Goal: Information Seeking & Learning: Find specific fact

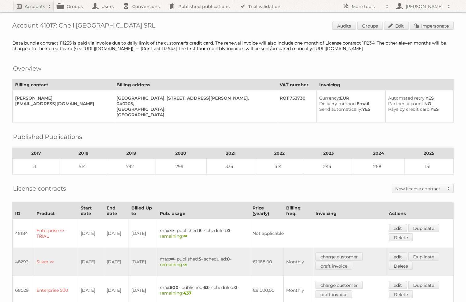
scroll to position [196, 0]
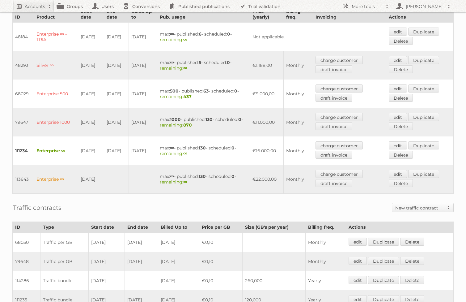
drag, startPoint x: 152, startPoint y: 152, endPoint x: 20, endPoint y: 145, distance: 131.4
click at [20, 145] on tr "111234 Enterprise ∞ 11-02-2025 10-02-2026 10-09-2025 max: ∞ - published: 130 - …" at bounding box center [233, 150] width 441 height 28
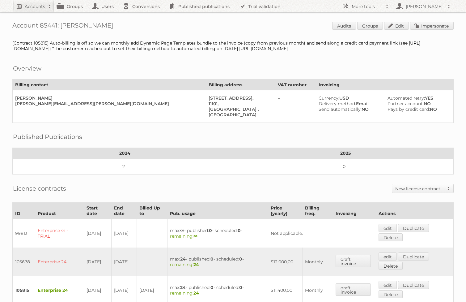
scroll to position [210, 0]
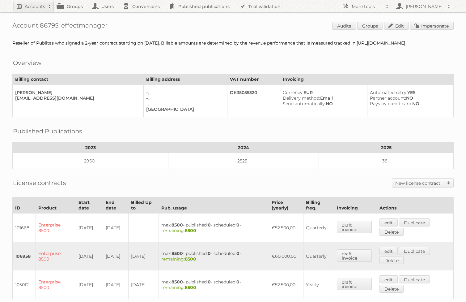
scroll to position [158, 0]
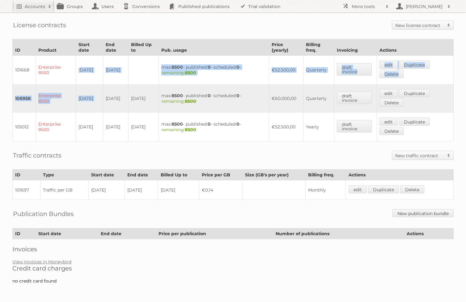
drag, startPoint x: 80, startPoint y: 69, endPoint x: 110, endPoint y: 94, distance: 39.5
click at [110, 94] on tbody "101668 Enterprise 8500 07-09-2023 07-09-2023 max: 8500 - published: 0 - schedul…" at bounding box center [233, 99] width 441 height 86
click at [26, 99] on td "106958" at bounding box center [24, 98] width 23 height 28
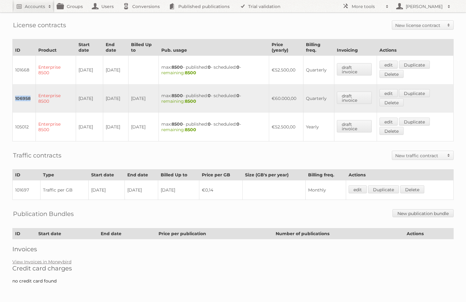
click at [26, 99] on td "106958" at bounding box center [24, 98] width 23 height 28
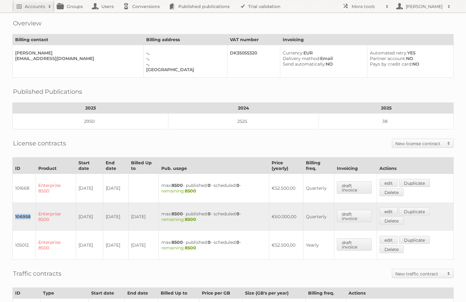
scroll to position [40, 0]
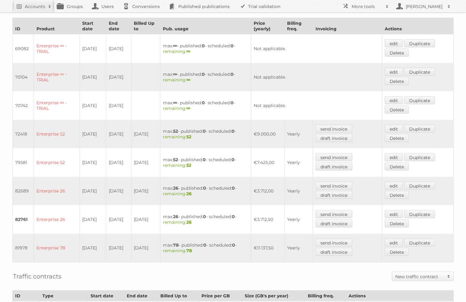
scroll to position [199, 0]
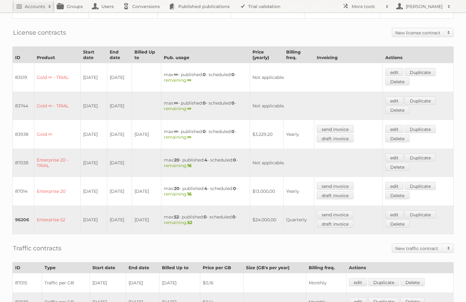
scroll to position [159, 0]
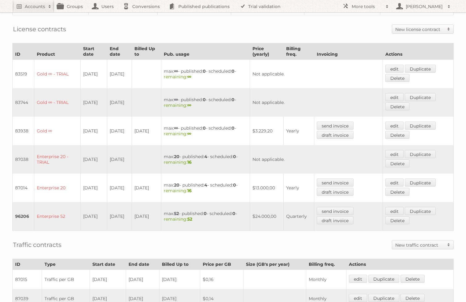
drag, startPoint x: 123, startPoint y: 186, endPoint x: 79, endPoint y: 183, distance: 43.4
click at [79, 183] on tr "87014 Enterprise 20 28-10-2020 16-06-2022 27-10-2022 max: 20 - published: 4 - s…" at bounding box center [233, 188] width 441 height 28
click at [26, 183] on td "87014" at bounding box center [24, 188] width 22 height 28
click at [20, 182] on td "87014" at bounding box center [24, 188] width 22 height 28
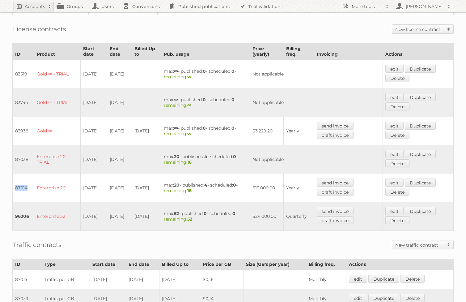
click at [20, 182] on td "87014" at bounding box center [24, 188] width 22 height 28
copy td "87014"
click at [23, 182] on td "87014" at bounding box center [24, 188] width 22 height 28
copy td "87014"
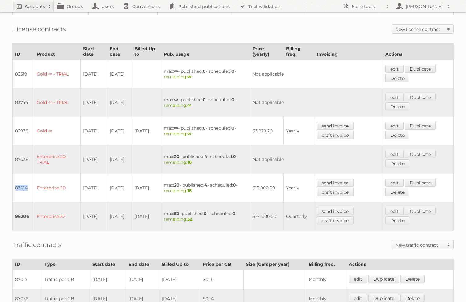
drag, startPoint x: 121, startPoint y: 187, endPoint x: 82, endPoint y: 181, distance: 40.0
click at [82, 181] on tr "87014 Enterprise 20 28-10-2020 16-06-2022 27-10-2022 max: 20 - published: 4 - s…" at bounding box center [233, 188] width 441 height 28
copy tr "28-10-2020 16-06-2022"
drag, startPoint x: 123, startPoint y: 214, endPoint x: 81, endPoint y: 209, distance: 42.4
click at [81, 209] on tr "96206 Enterprise 52 01-06-2022 31-05-2025 31-05-2025 max: 52 - published: 0 - s…" at bounding box center [233, 216] width 441 height 29
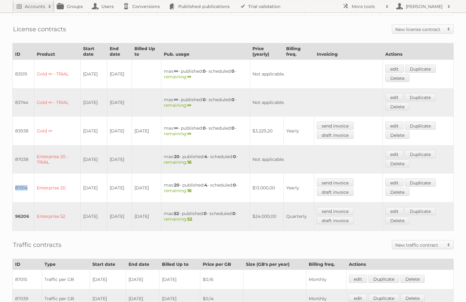
copy tr "01-06-2022 31-05-2025"
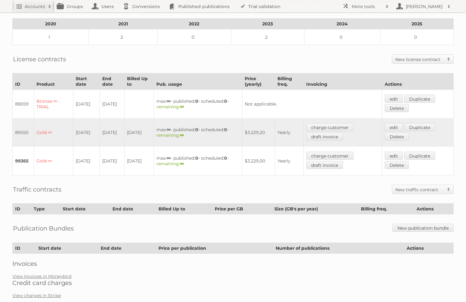
scroll to position [133, 0]
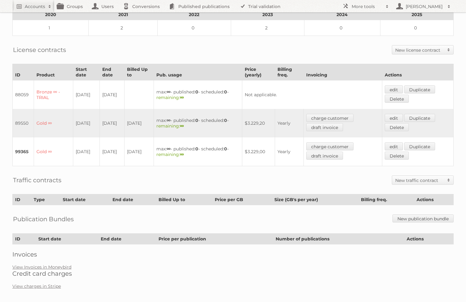
drag, startPoint x: 15, startPoint y: 119, endPoint x: 119, endPoint y: 150, distance: 108.3
click at [119, 150] on tbody "88059 Bronze ∞ - TRIAL [DATE] [DATE] max: ∞ - published: 0 - scheduled: 0 - rem…" at bounding box center [233, 123] width 441 height 86
copy tbody "89550 Gold ∞ [DATE] [DATE] [DATE] max: ∞ - published: 0 - scheduled: 0 - remain…"
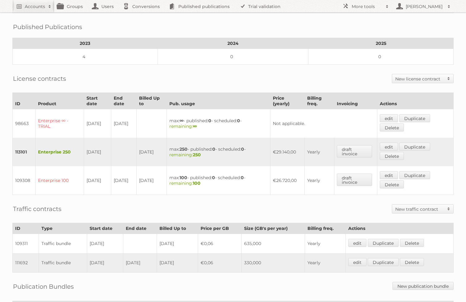
scroll to position [166, 0]
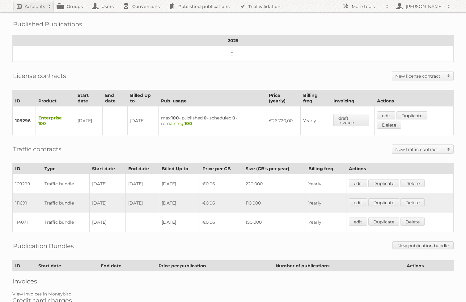
scroll to position [147, 0]
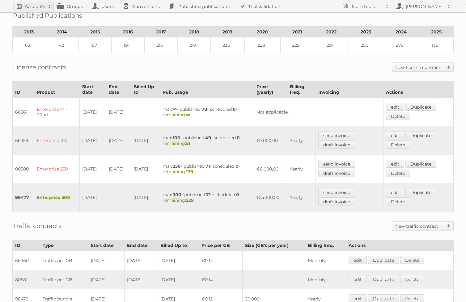
scroll to position [207, 0]
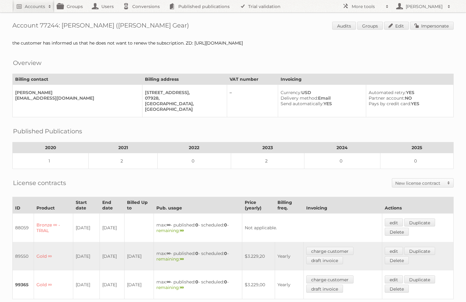
scroll to position [7, 0]
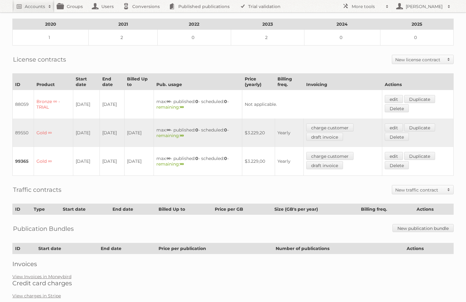
scroll to position [133, 0]
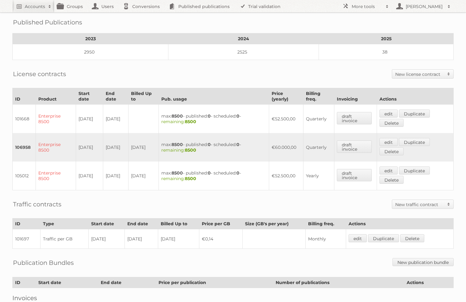
scroll to position [158, 0]
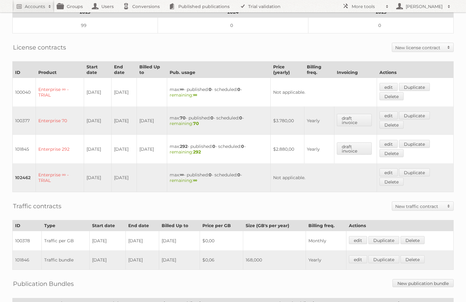
scroll to position [224, 0]
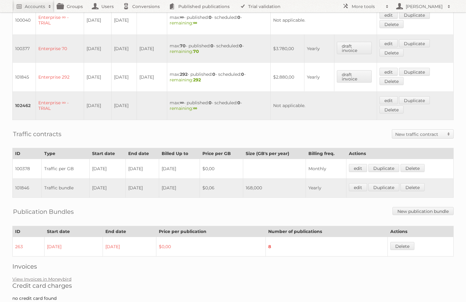
drag, startPoint x: 153, startPoint y: 170, endPoint x: 99, endPoint y: 169, distance: 53.8
click at [99, 178] on tr "101846 Traffic bundle [DATE] [DATE] [DATE] $0,06 168,000 Yearly edit Duplicate …" at bounding box center [233, 187] width 441 height 19
drag, startPoint x: 268, startPoint y: 172, endPoint x: 247, endPoint y: 170, distance: 20.8
click at [247, 178] on tr "101846 Traffic bundle [DATE] [DATE] [DATE] $0,06 168,000 Yearly edit Duplicate …" at bounding box center [233, 187] width 441 height 19
copy tr "168,000"
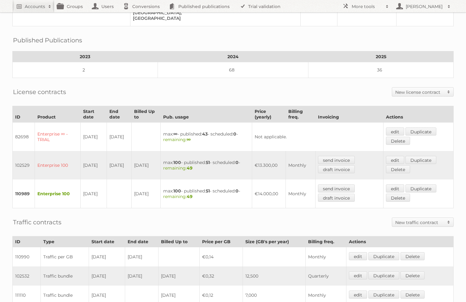
scroll to position [115, 0]
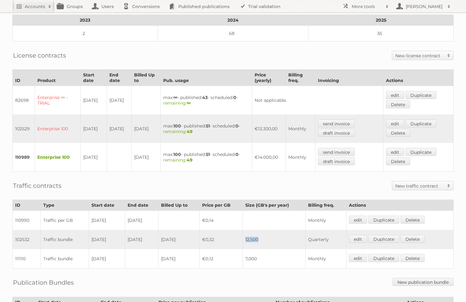
drag, startPoint x: 265, startPoint y: 231, endPoint x: 250, endPoint y: 228, distance: 15.5
click at [250, 230] on td "12,500" at bounding box center [274, 239] width 63 height 19
copy td "12,500"
drag, startPoint x: 29, startPoint y: 230, endPoint x: 15, endPoint y: 230, distance: 14.8
click at [15, 230] on td "102532" at bounding box center [27, 239] width 28 height 19
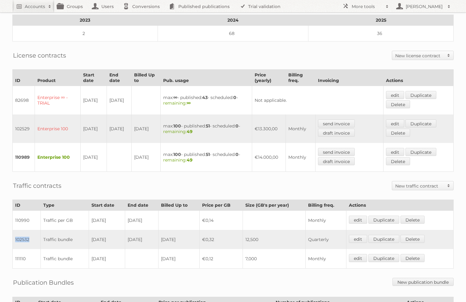
copy td "102532"
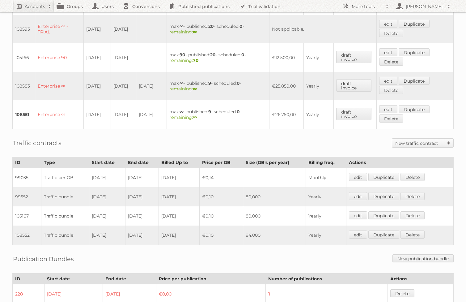
scroll to position [228, 0]
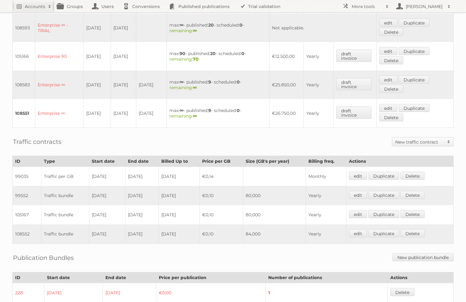
drag, startPoint x: 266, startPoint y: 208, endPoint x: 207, endPoint y: 207, distance: 58.8
click at [207, 207] on tr "105167 Traffic bundle 01-01-2024 31-01-2024 2024-12-31 €0,10 80,000 Yearly edit…" at bounding box center [233, 214] width 441 height 19
copy tr "€0,10 80,000"
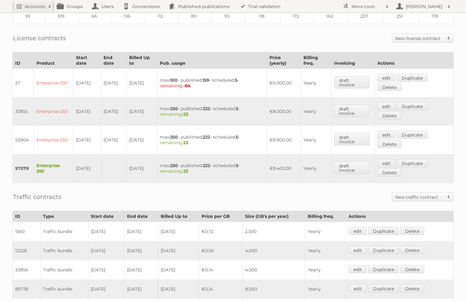
scroll to position [173, 0]
